Goal: Task Accomplishment & Management: Manage account settings

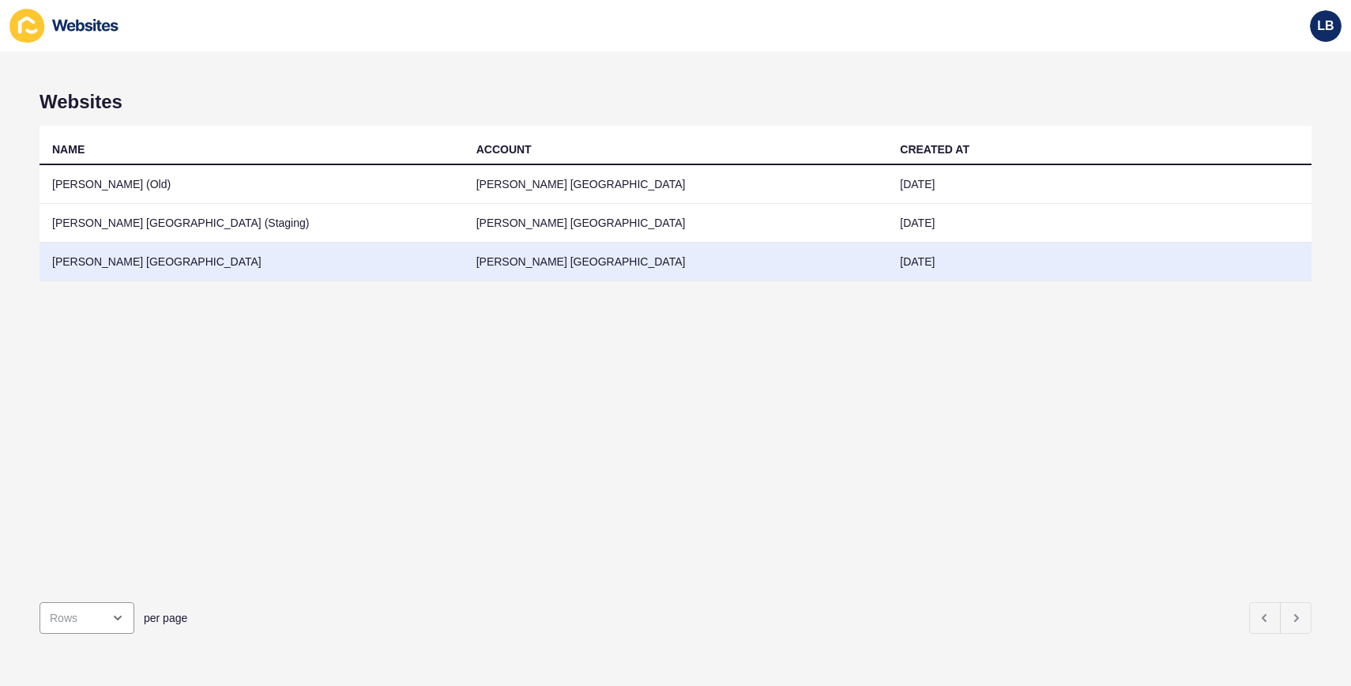
click at [146, 256] on td "[PERSON_NAME] [GEOGRAPHIC_DATA]" at bounding box center [252, 262] width 424 height 39
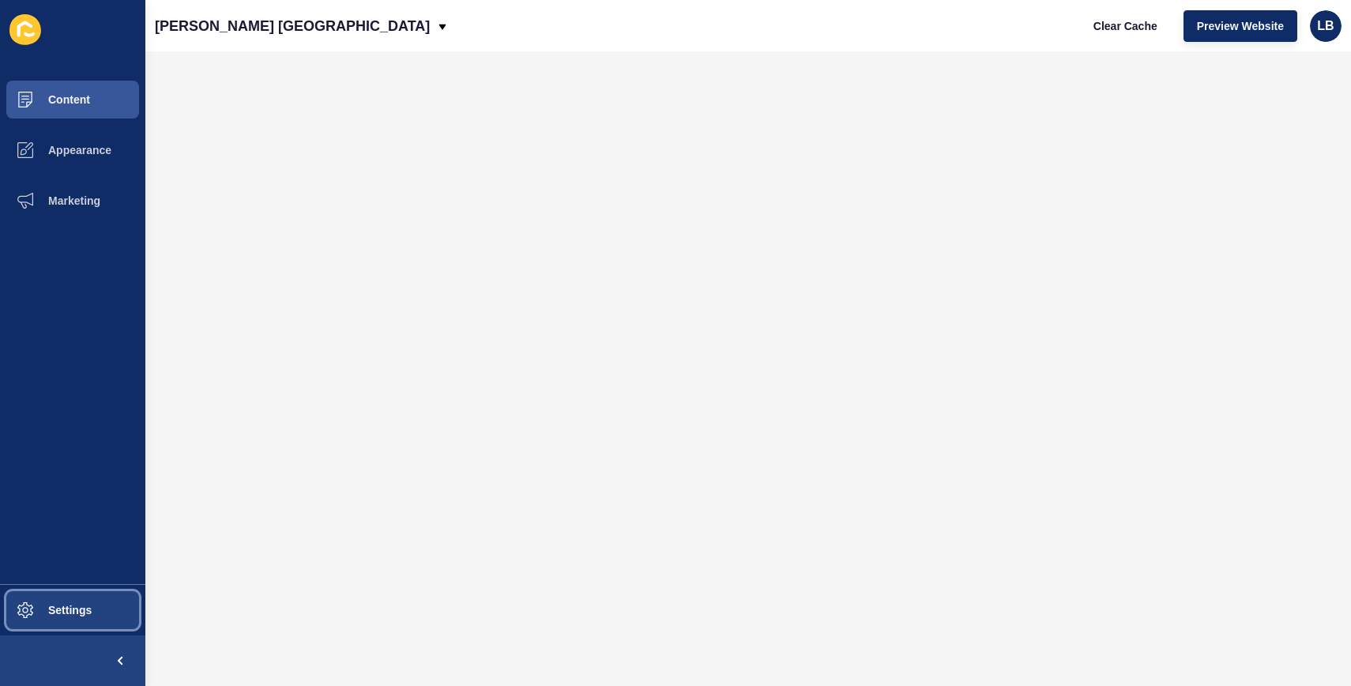
click at [76, 613] on span "Settings" at bounding box center [45, 610] width 94 height 13
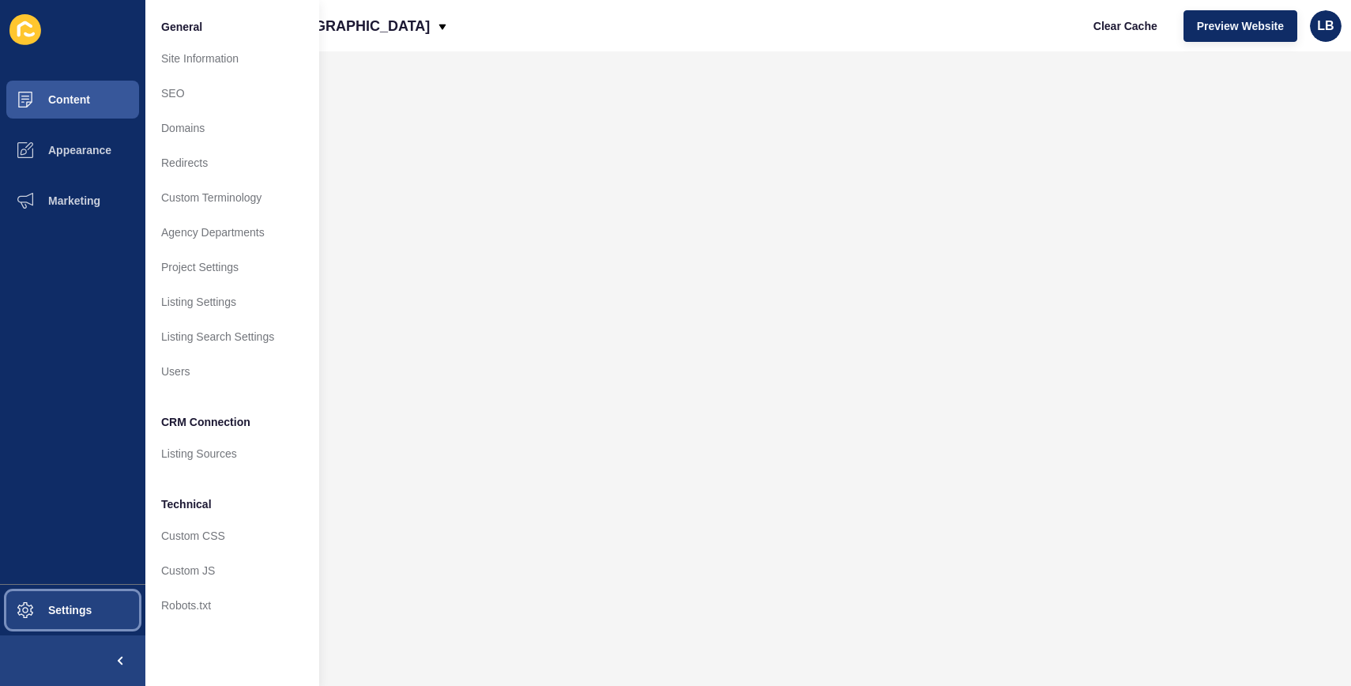
click at [83, 617] on button "Settings" at bounding box center [72, 610] width 145 height 51
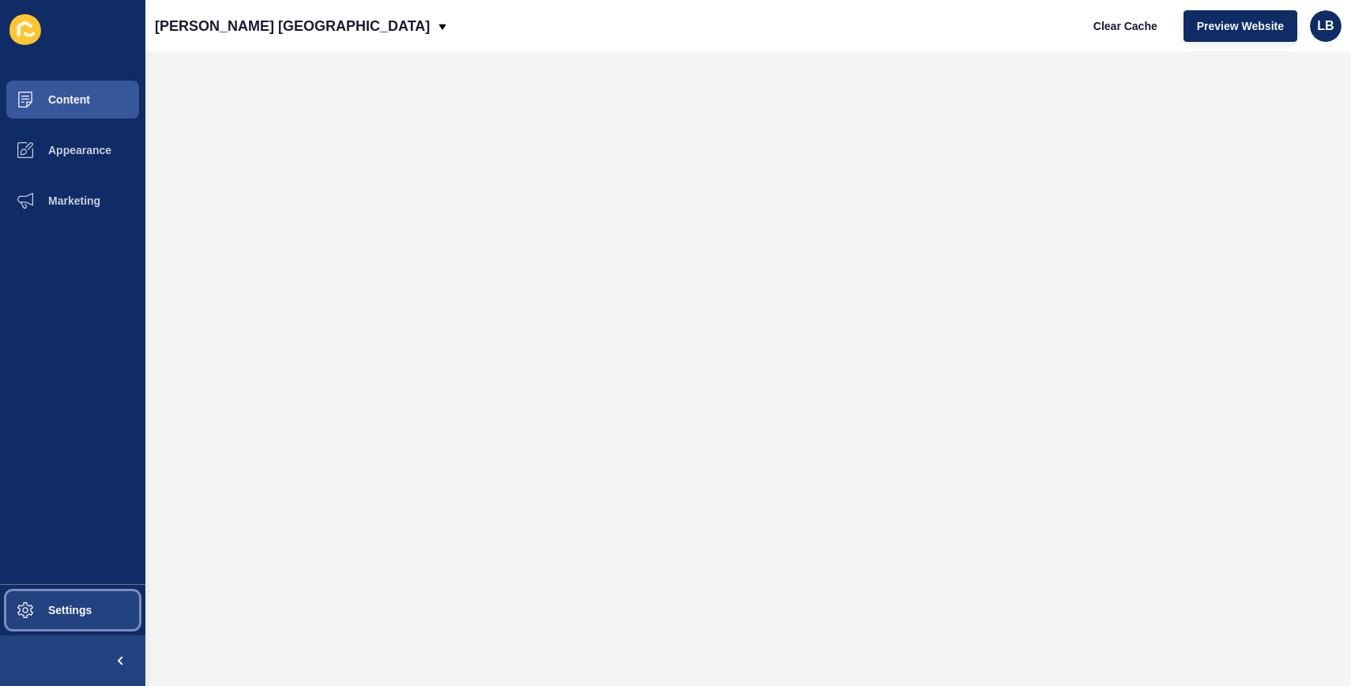
click at [83, 617] on button "Settings" at bounding box center [72, 610] width 145 height 51
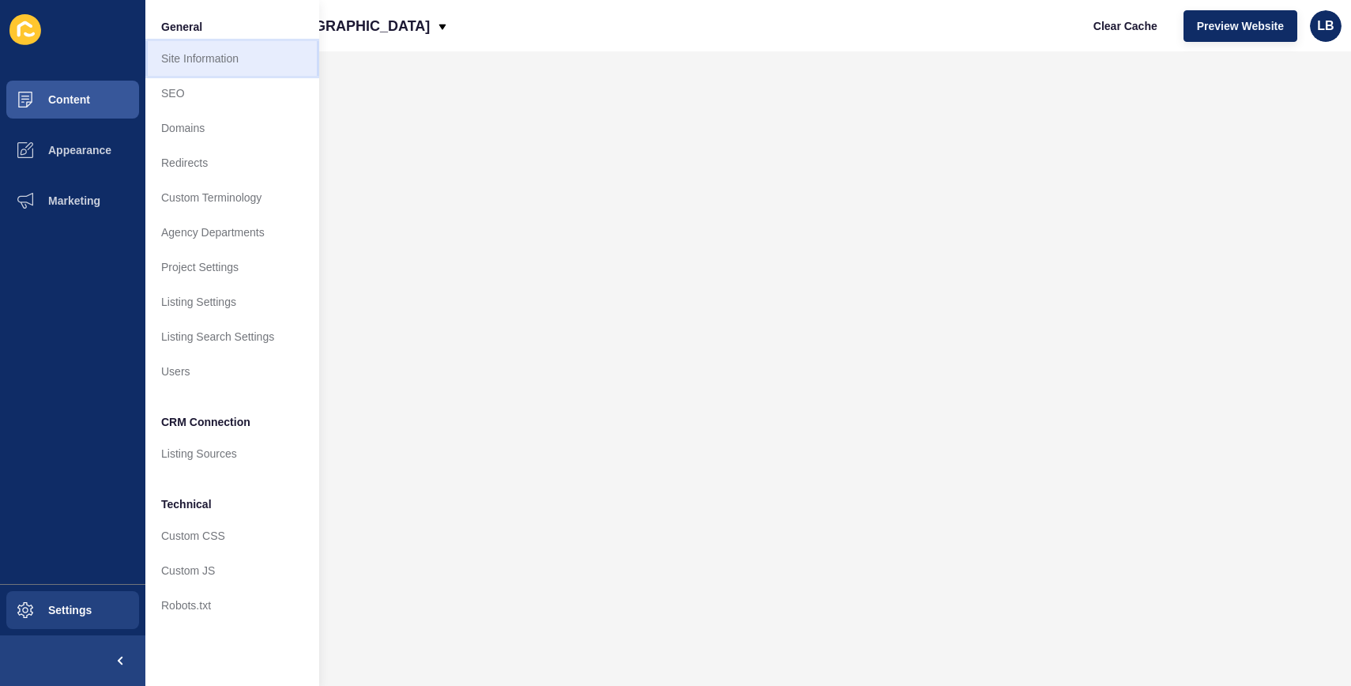
click at [233, 51] on link "Site Information" at bounding box center [232, 58] width 174 height 35
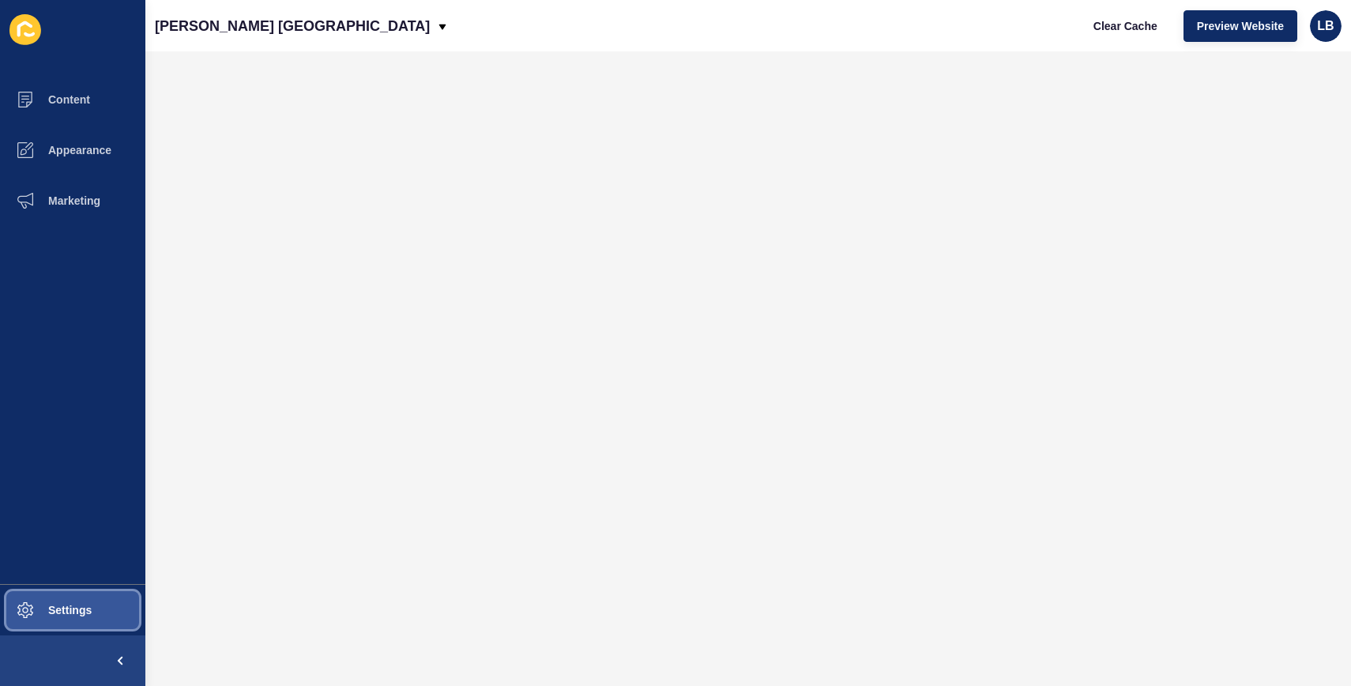
click at [81, 606] on span "Settings" at bounding box center [45, 610] width 94 height 13
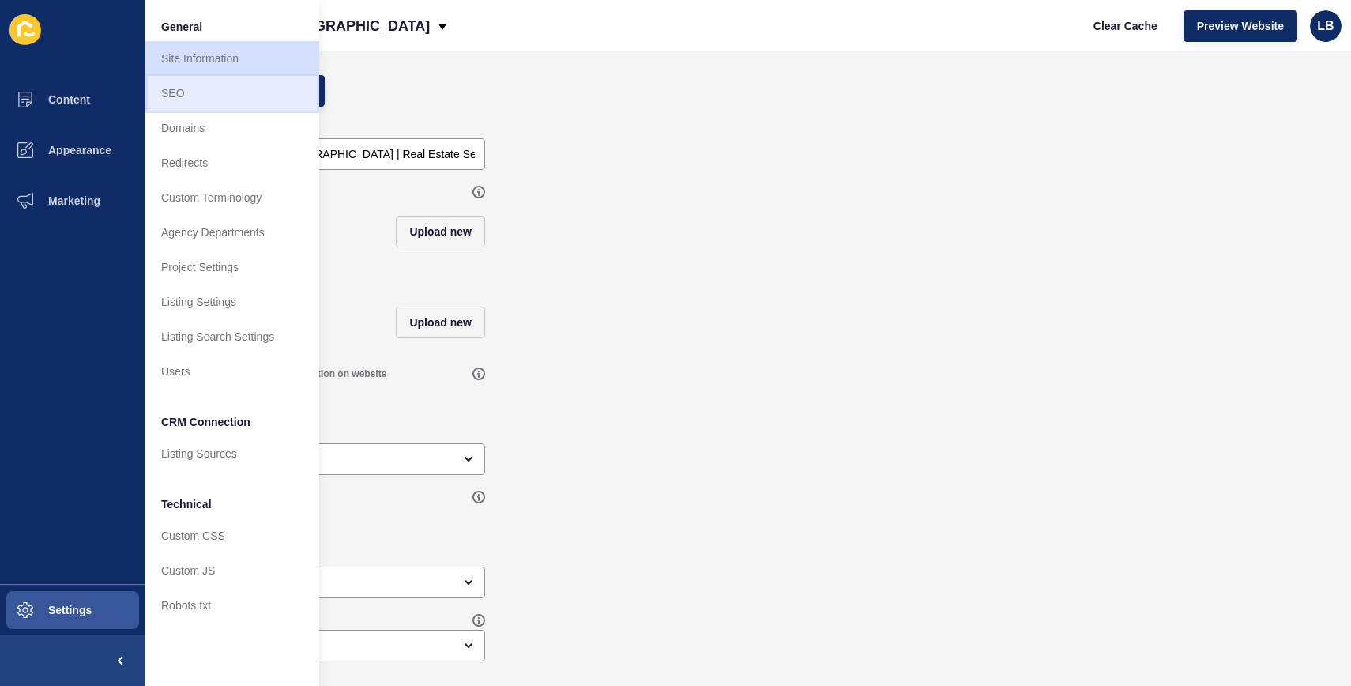
click at [232, 96] on link "SEO" at bounding box center [232, 93] width 174 height 35
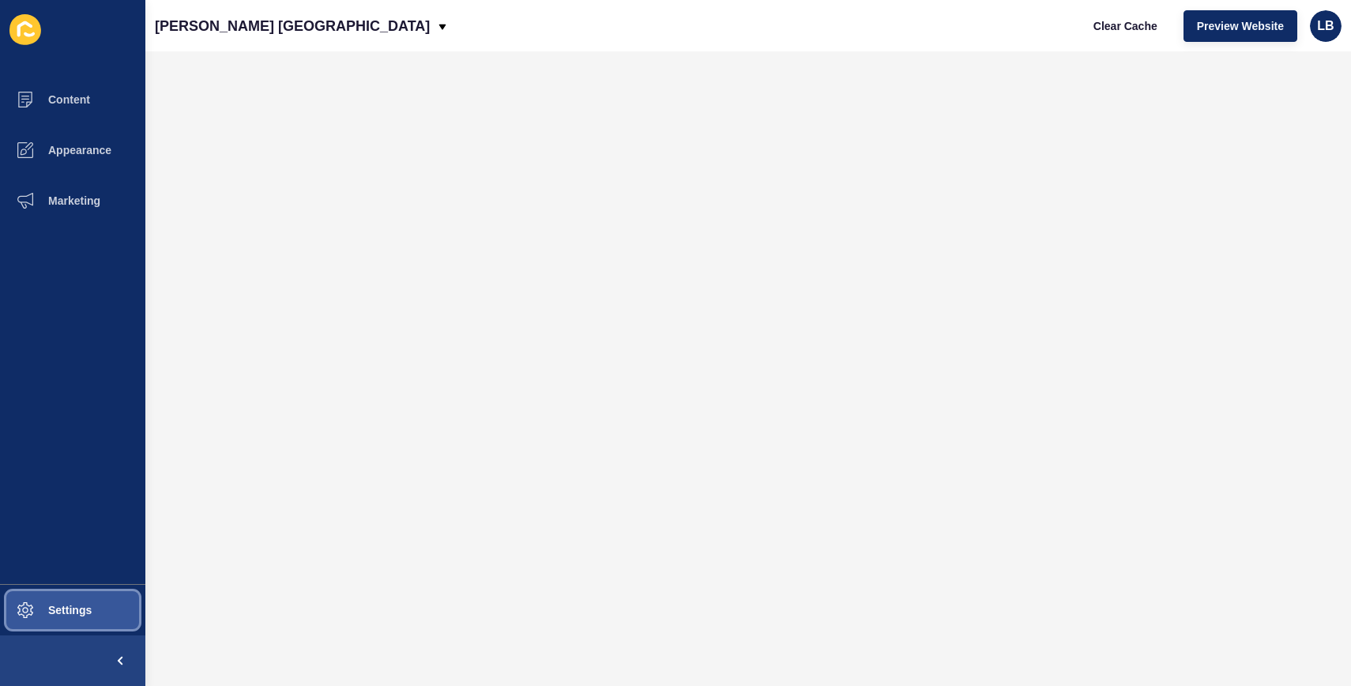
click at [77, 620] on button "Settings" at bounding box center [72, 610] width 145 height 51
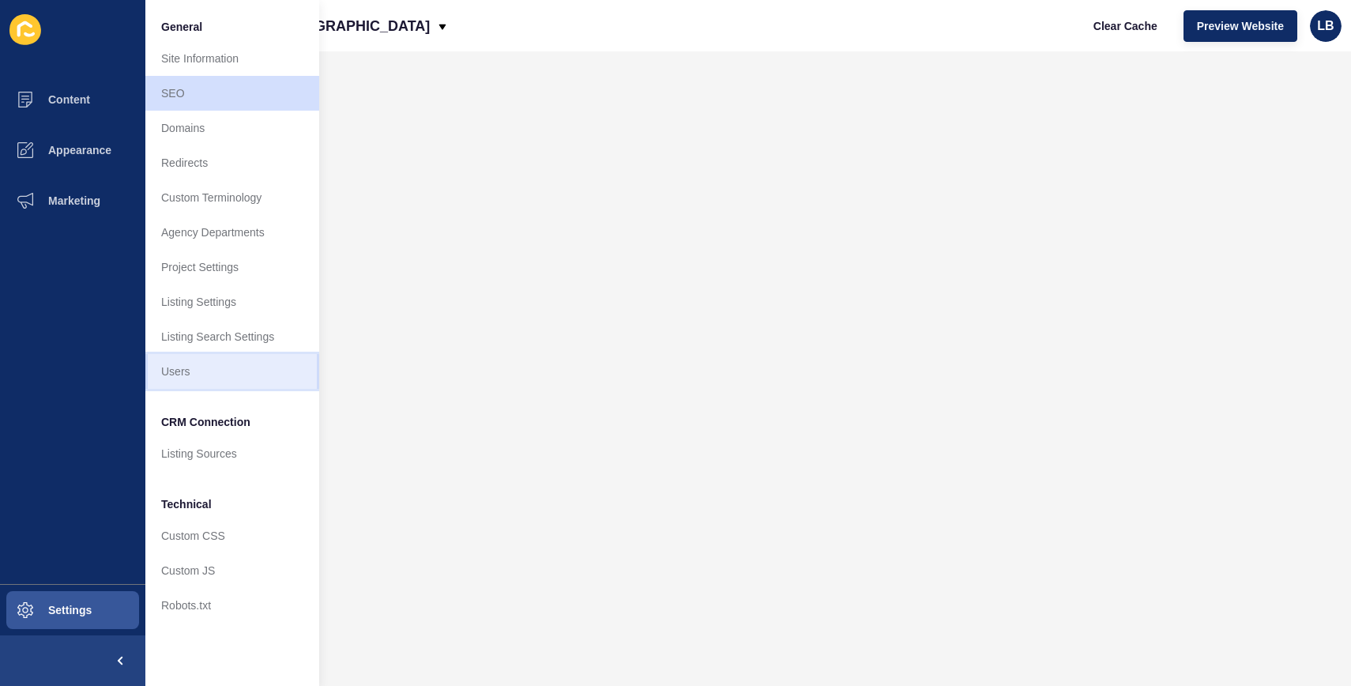
click at [259, 367] on link "Users" at bounding box center [232, 371] width 174 height 35
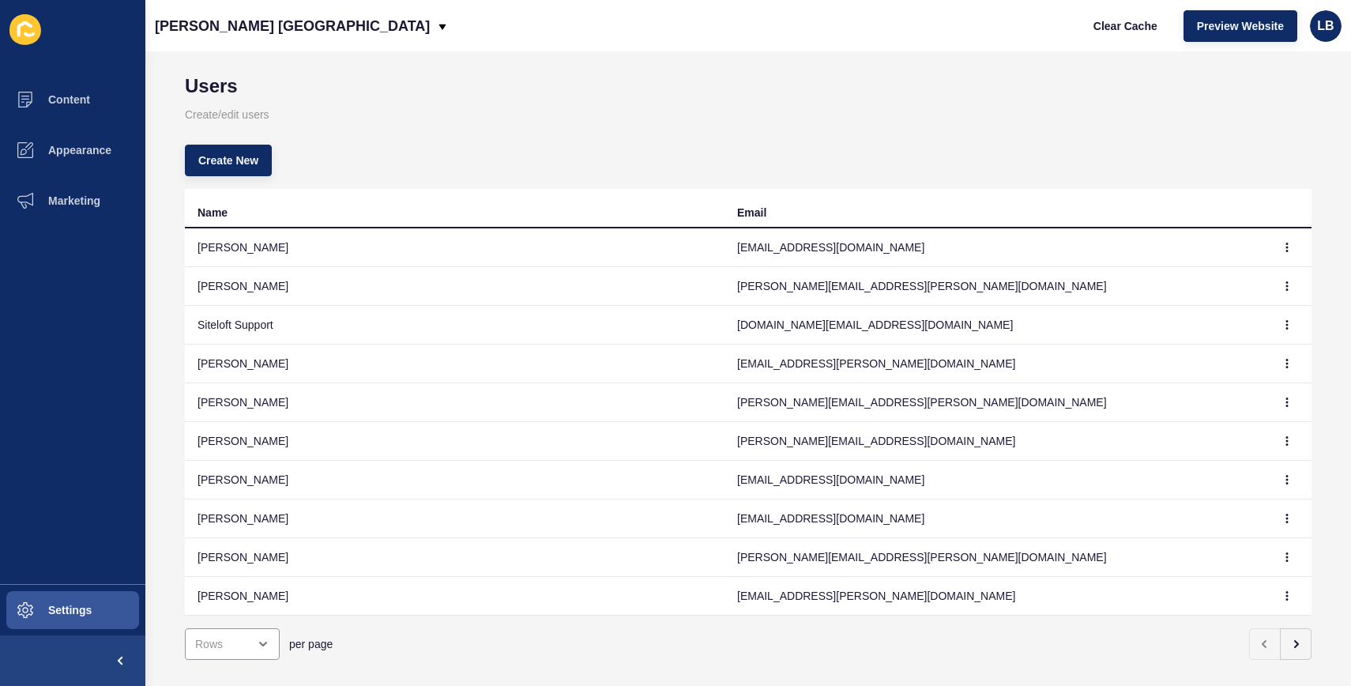
scroll to position [54, 0]
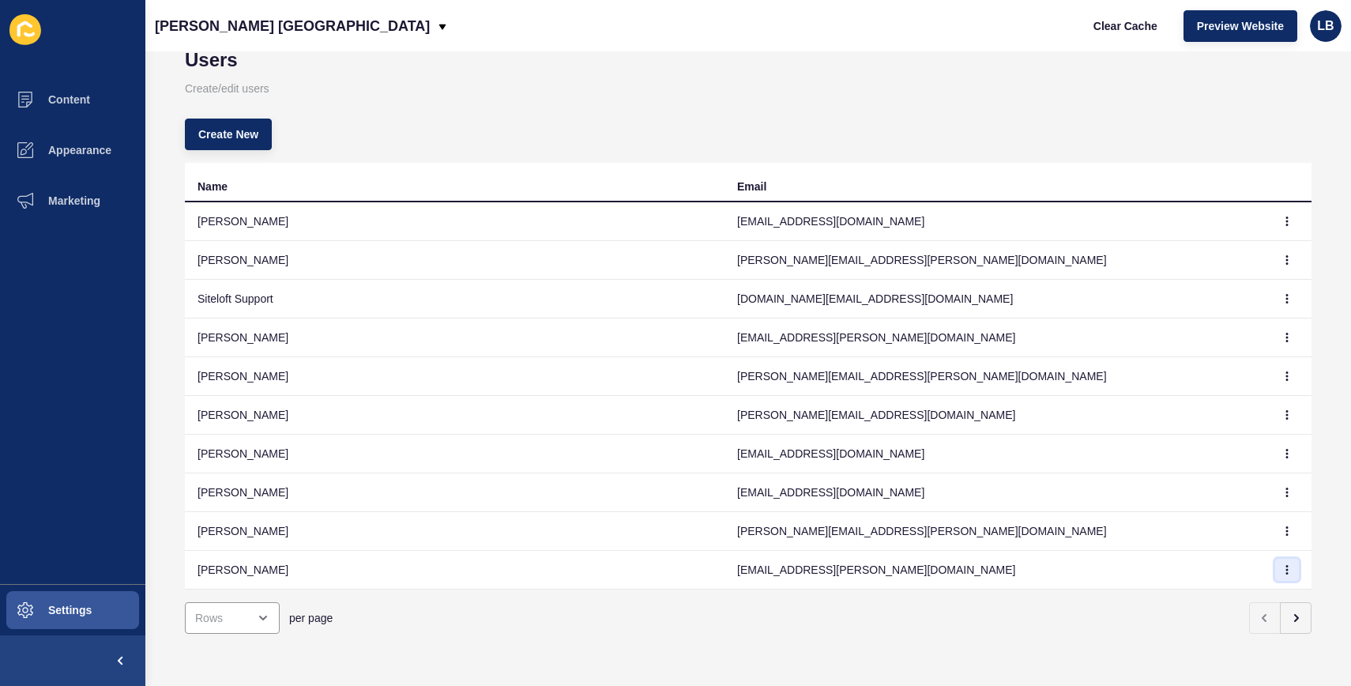
click at [1282, 565] on icon "button" at bounding box center [1286, 569] width 9 height 9
click at [1240, 585] on link "Edit" at bounding box center [1232, 589] width 111 height 35
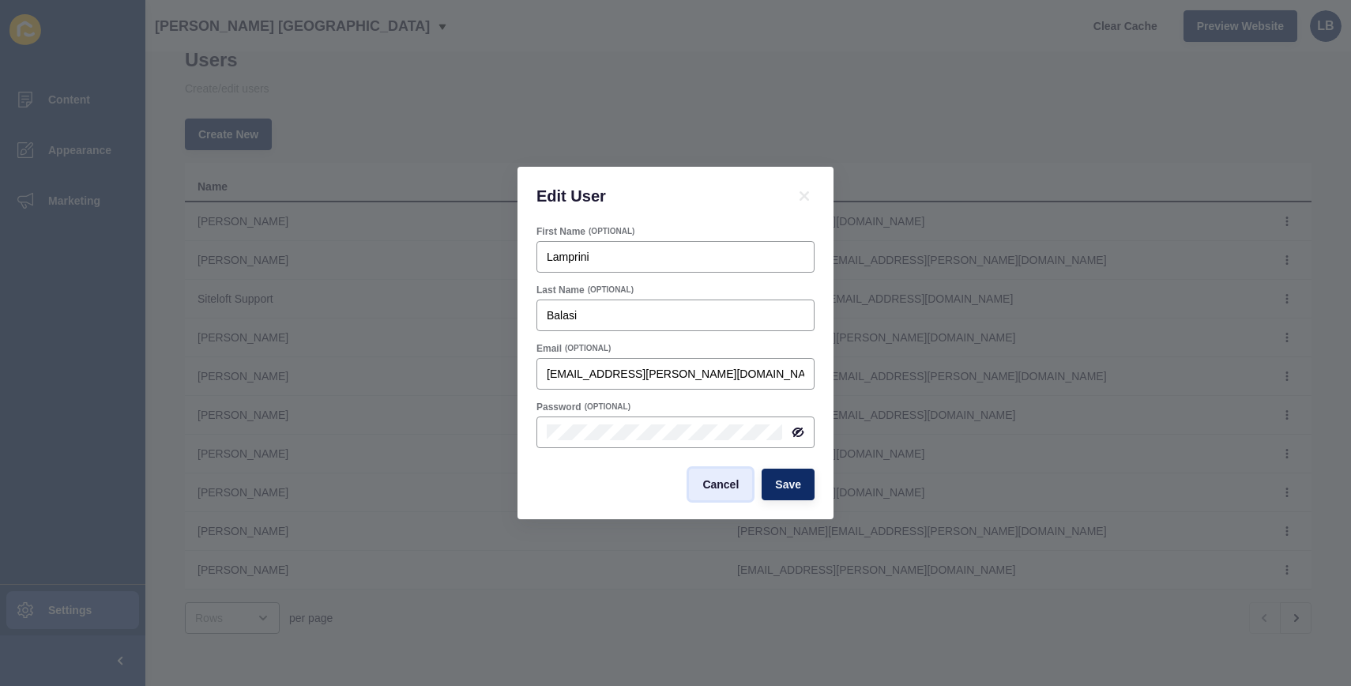
click at [715, 484] on span "Cancel" at bounding box center [720, 484] width 36 height 16
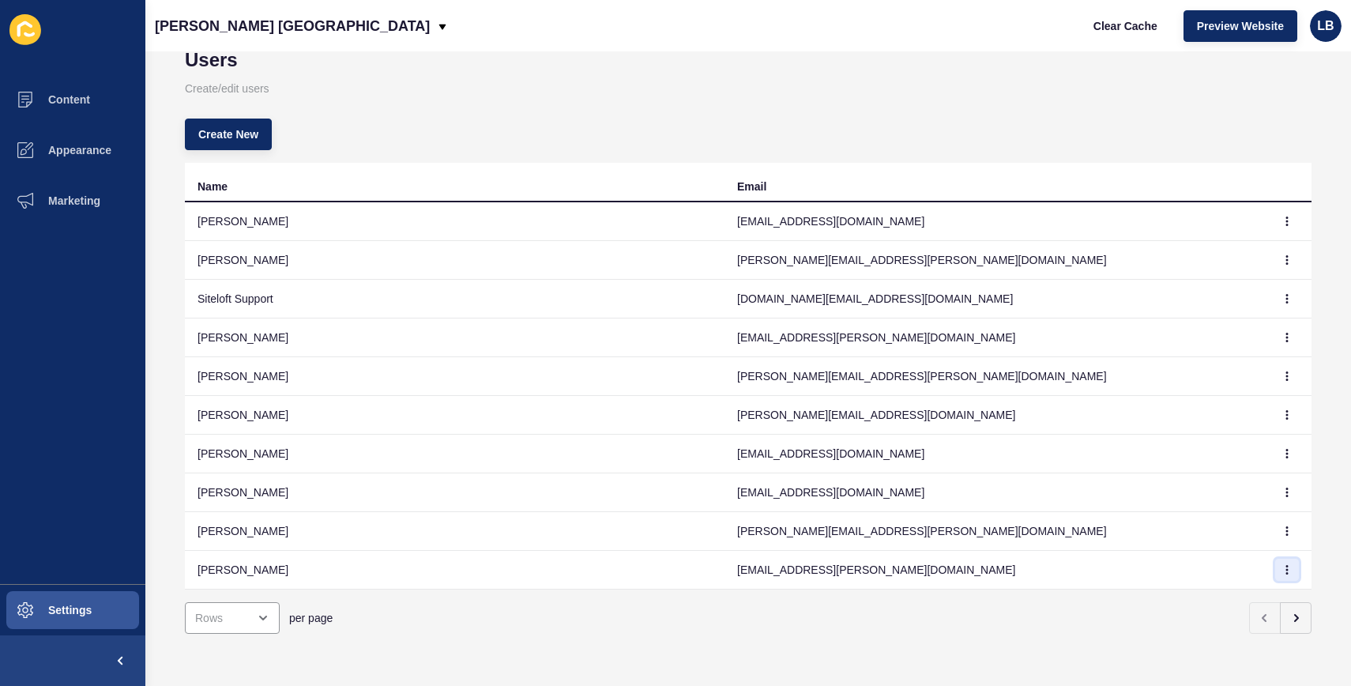
click at [1282, 565] on icon "button" at bounding box center [1286, 569] width 9 height 9
click at [1215, 590] on link "Edit" at bounding box center [1232, 589] width 111 height 35
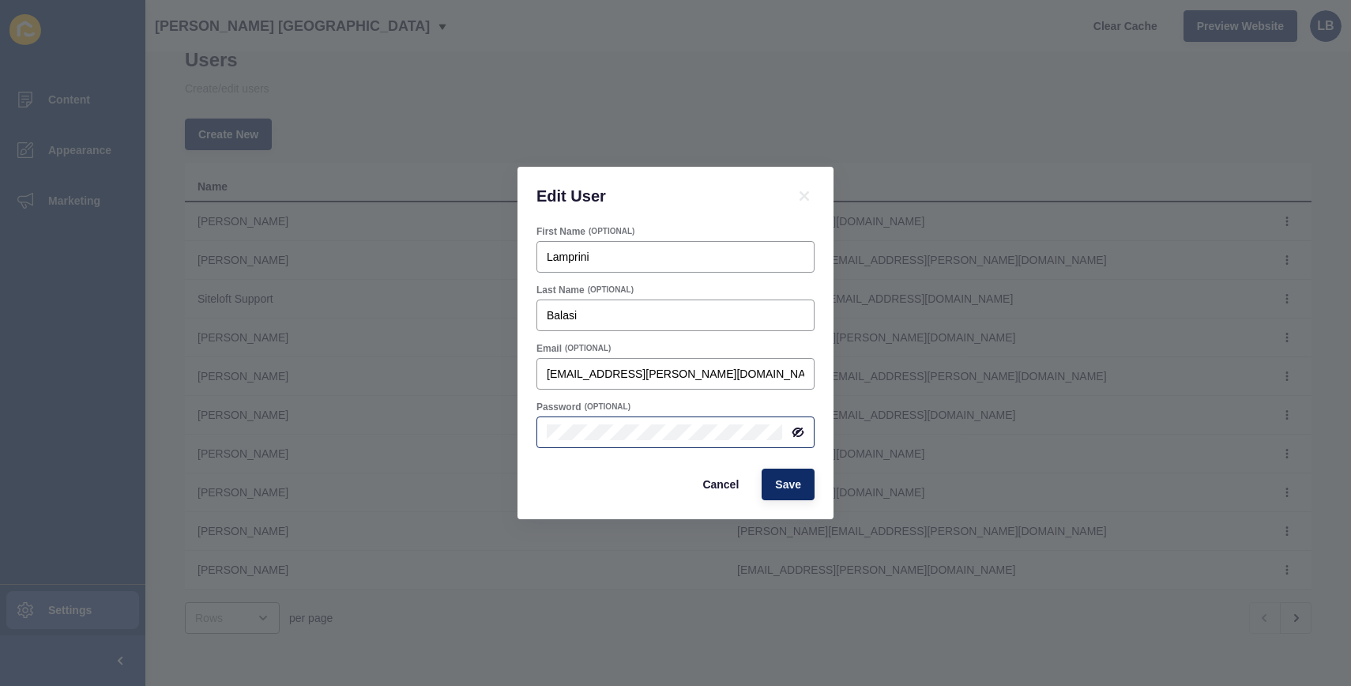
click at [798, 429] on icon at bounding box center [797, 431] width 8 height 7
click at [728, 486] on span "Cancel" at bounding box center [720, 484] width 36 height 16
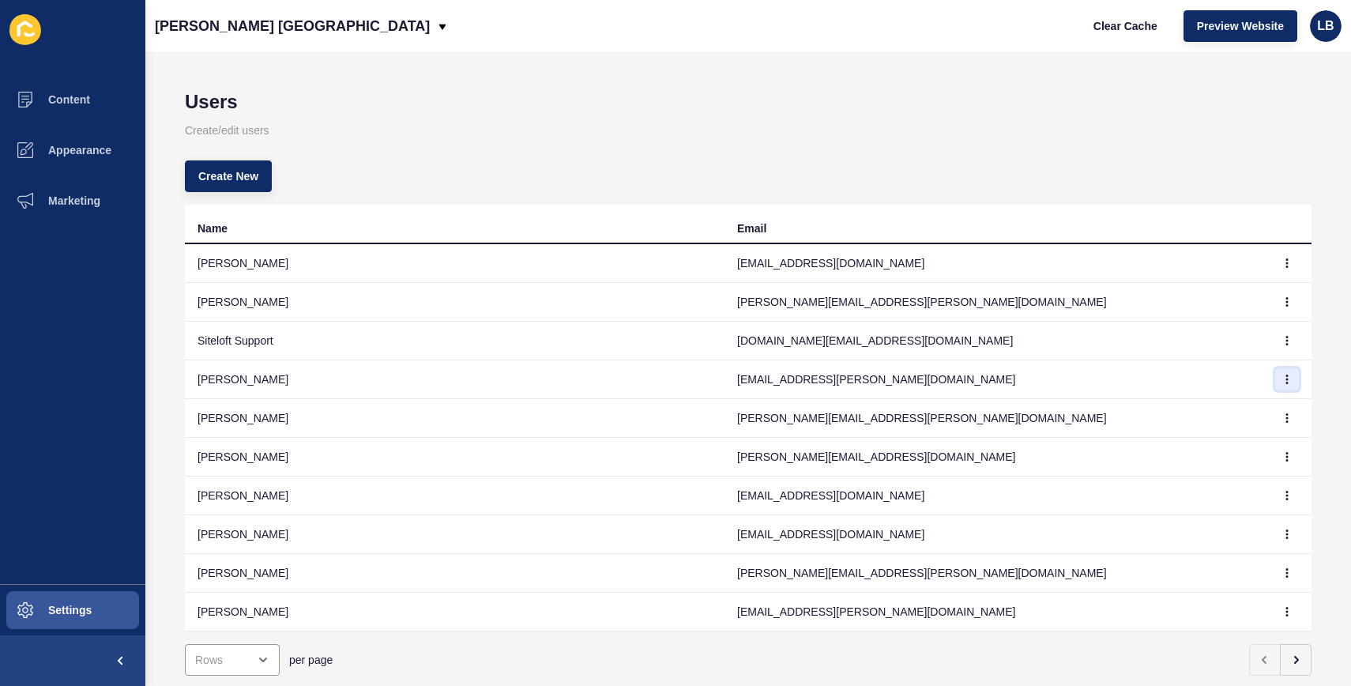
click at [1282, 377] on icon "button" at bounding box center [1286, 379] width 9 height 9
click at [1221, 451] on link "Delete" at bounding box center [1232, 445] width 111 height 35
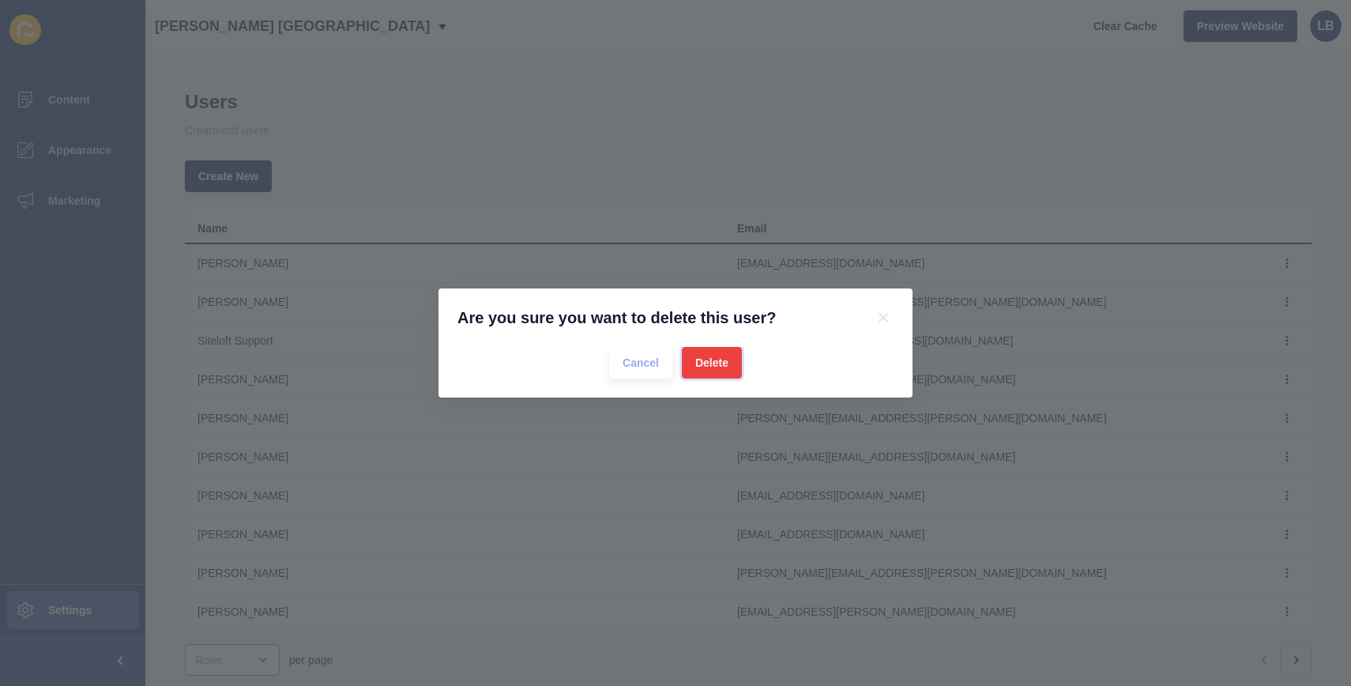
click at [720, 355] on span "Delete" at bounding box center [711, 363] width 33 height 16
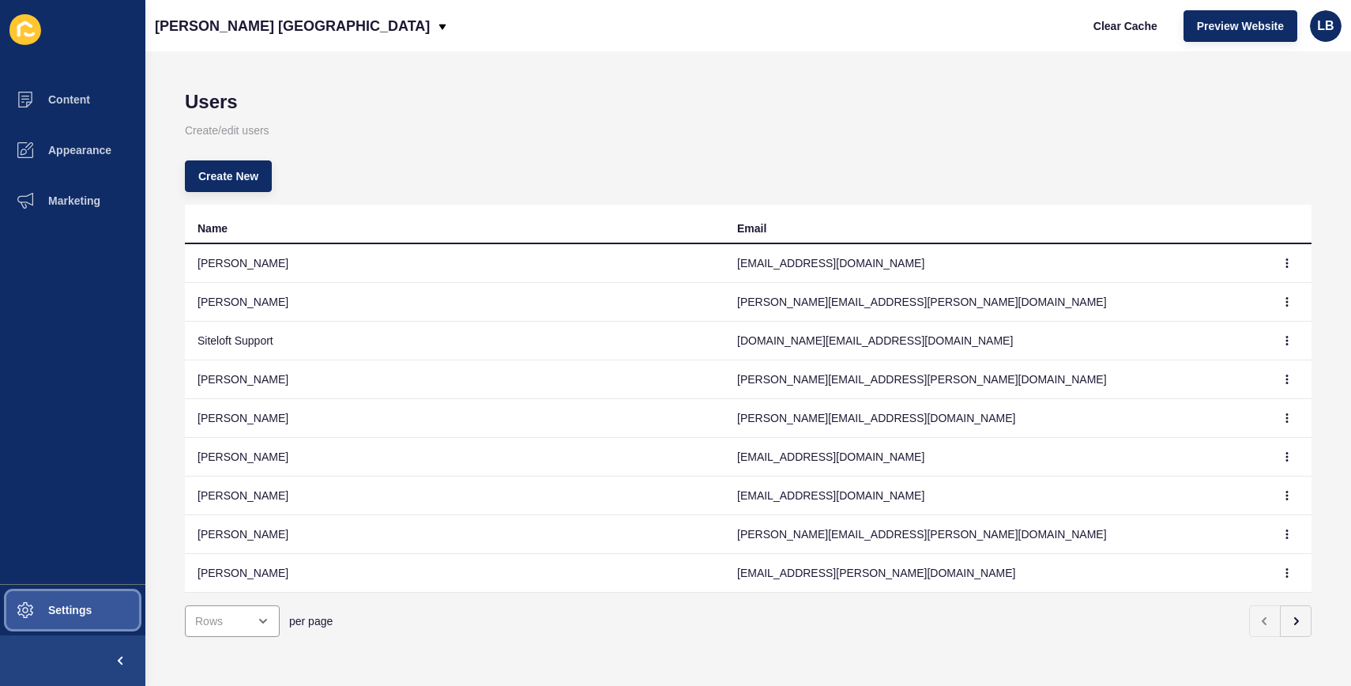
click at [81, 613] on span "Settings" at bounding box center [45, 610] width 94 height 13
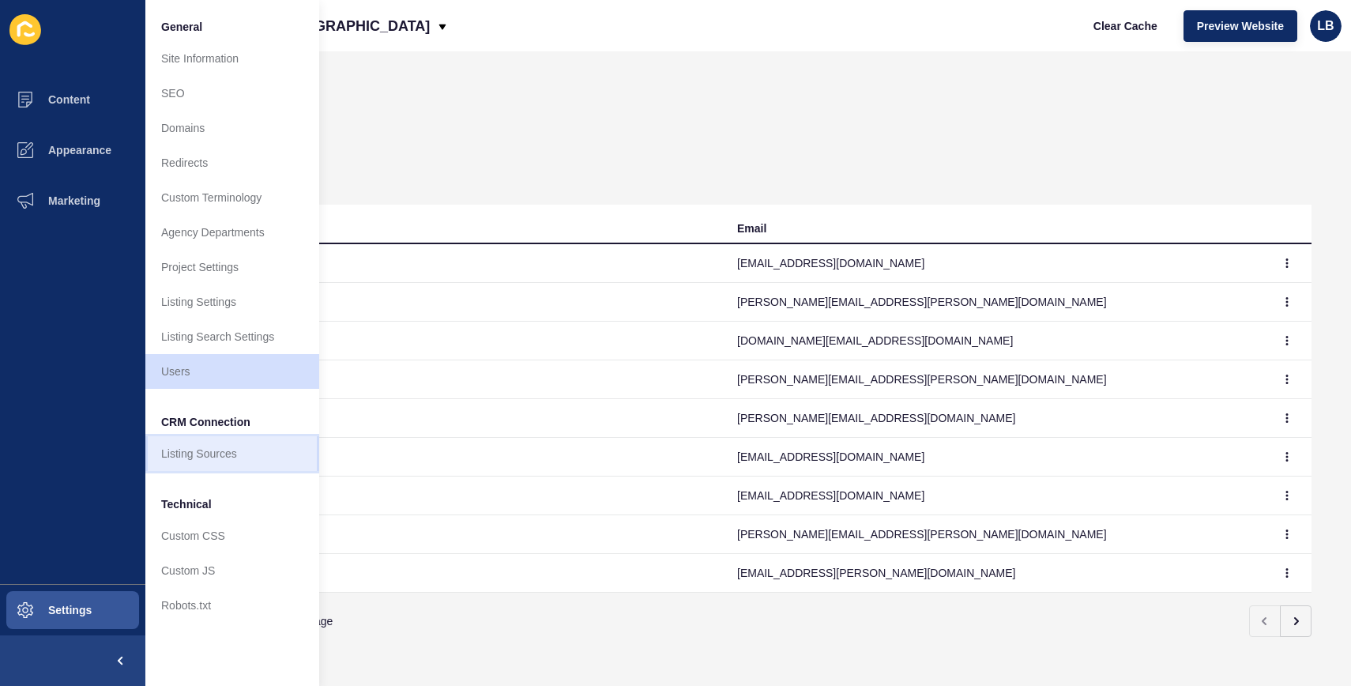
click at [239, 453] on link "Listing Sources" at bounding box center [232, 453] width 174 height 35
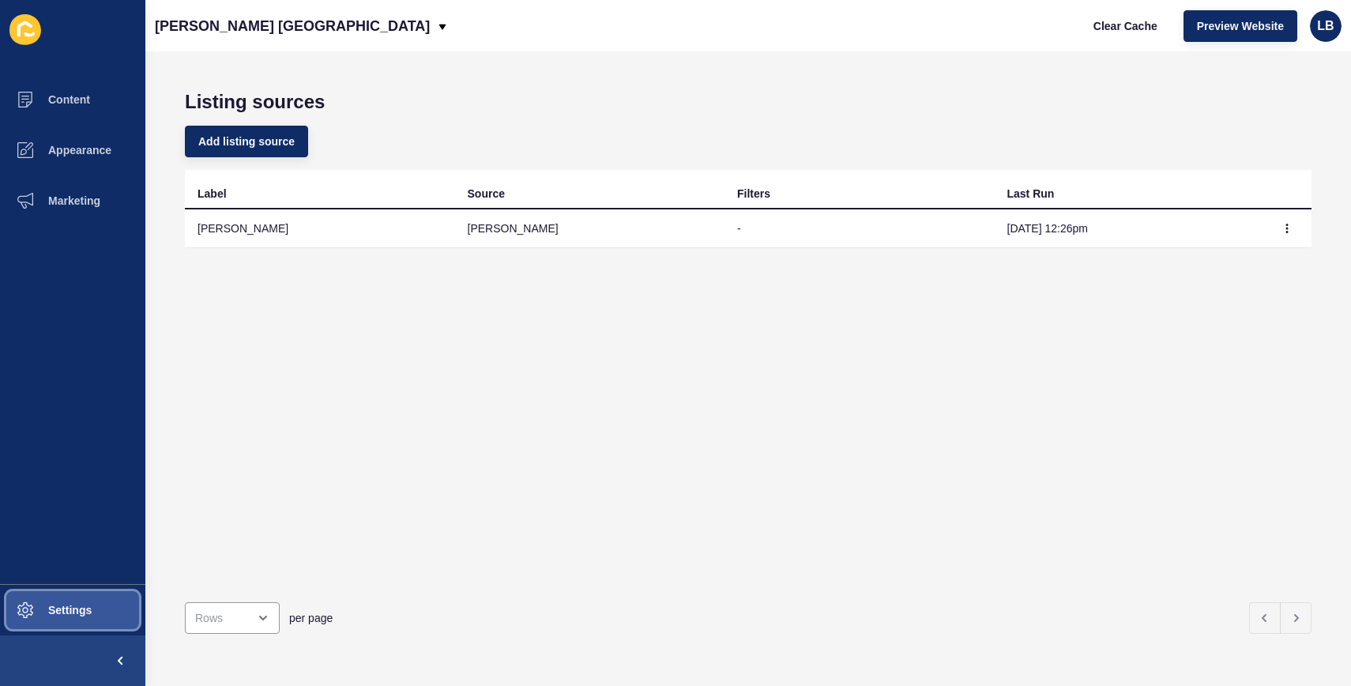
click at [84, 607] on span "Settings" at bounding box center [45, 610] width 94 height 13
